Goal: Find specific page/section: Find specific page/section

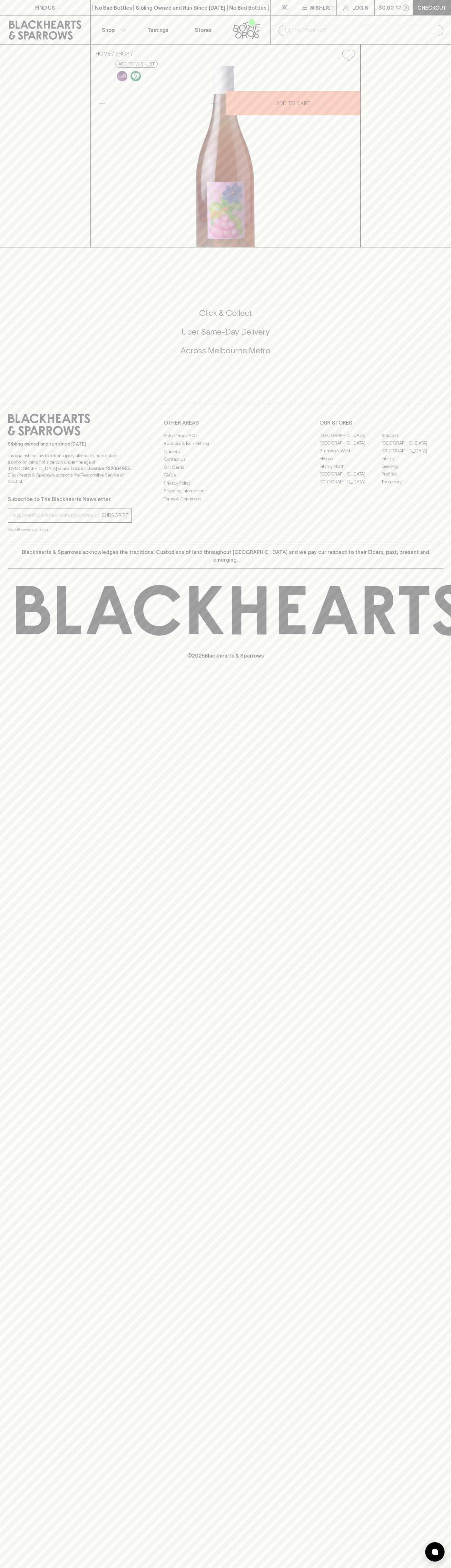
click at [193, 25] on link "Stores" at bounding box center [203, 30] width 45 height 28
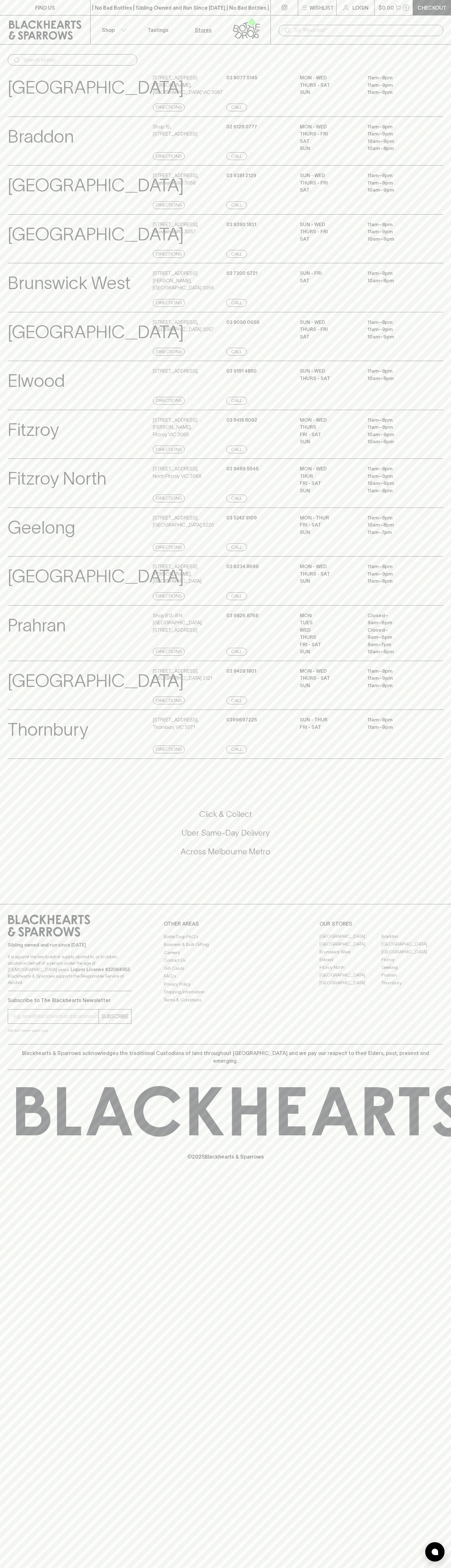
click at [450, 1567] on html "FIND US | No Bad Bottles | Sibling Owned and Run Since [DATE] | No Bad Bottles …" at bounding box center [226, 784] width 451 height 1568
click at [211, 1567] on html "FIND US | No Bad Bottles | Sibling Owned and Run Since [DATE] | No Bad Bottles …" at bounding box center [226, 784] width 451 height 1568
click at [30, 588] on div "[GEOGRAPHIC_DATA] Store Details [STREET_ADDRESS][PERSON_NAME] Directions [PHONE…" at bounding box center [225, 581] width 435 height 49
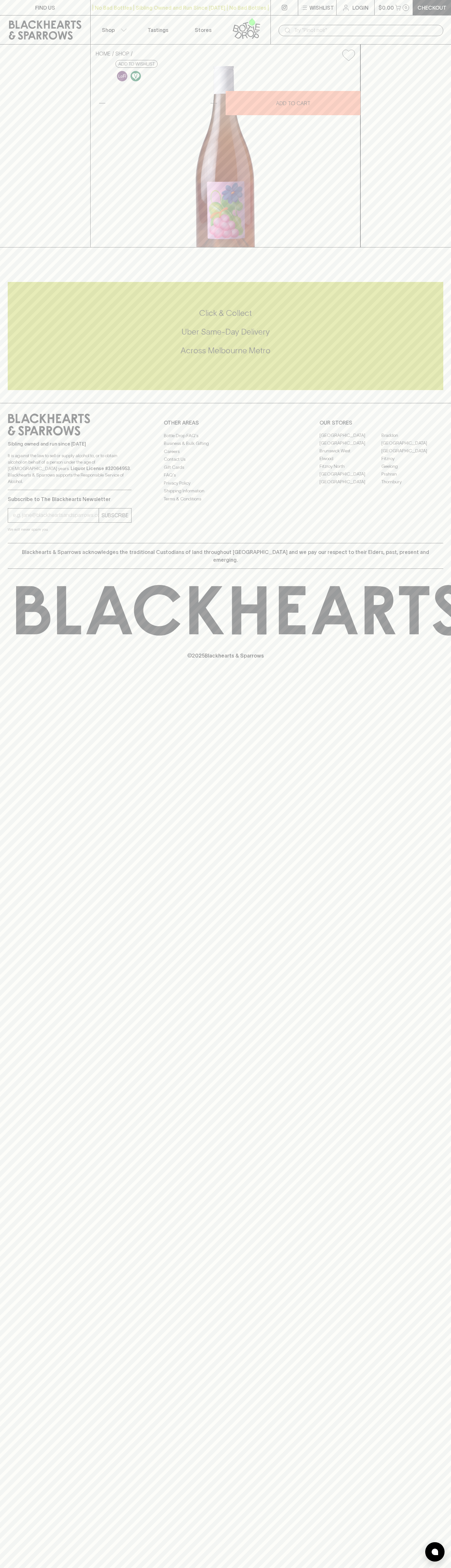
click at [412, 447] on link "[GEOGRAPHIC_DATA]" at bounding box center [412, 443] width 62 height 7
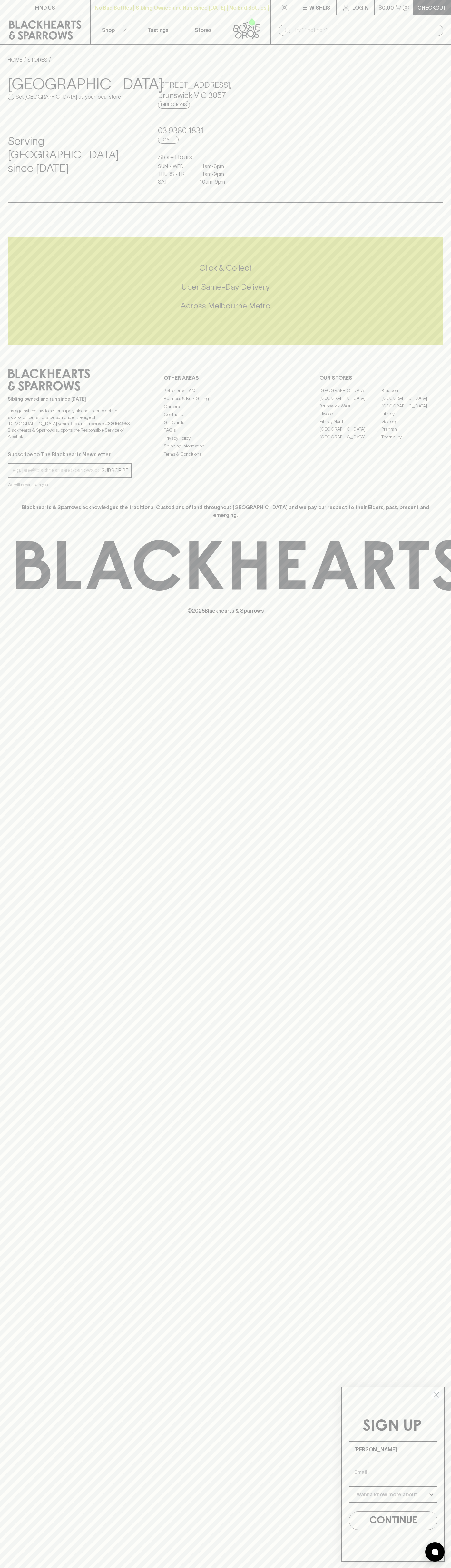
type input "John Smith"
